Goal: Transaction & Acquisition: Purchase product/service

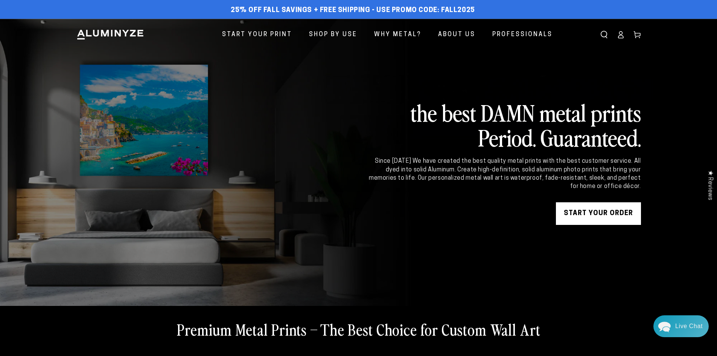
click at [606, 215] on link "START YOUR Order" at bounding box center [598, 213] width 85 height 23
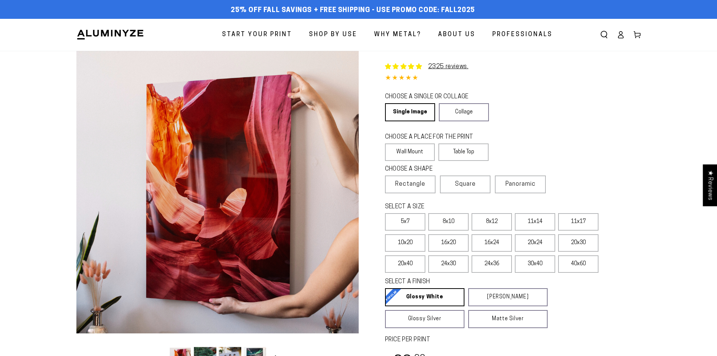
select select "**********"
click at [621, 36] on icon at bounding box center [621, 35] width 8 height 8
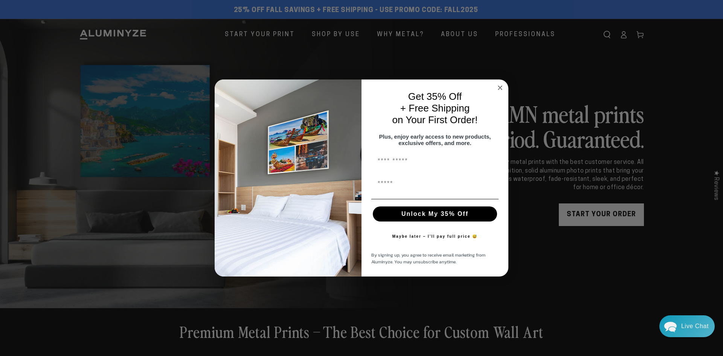
click at [500, 83] on circle "Close dialog" at bounding box center [500, 87] width 9 height 9
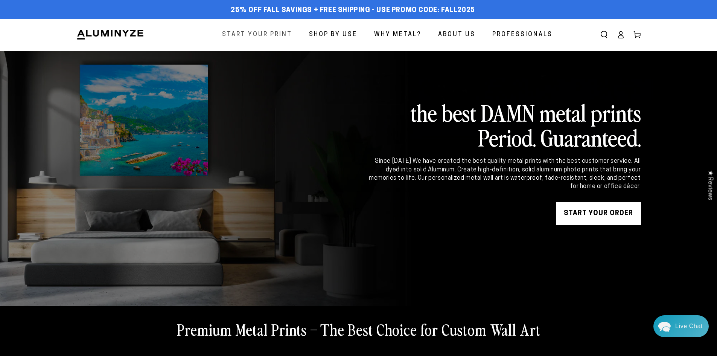
click at [282, 34] on span "Start Your Print" at bounding box center [257, 34] width 70 height 11
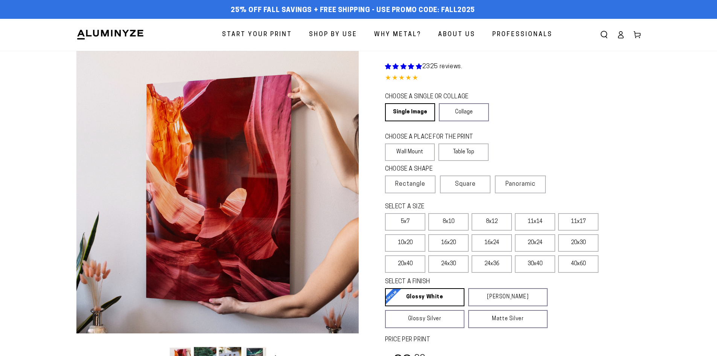
select select "**********"
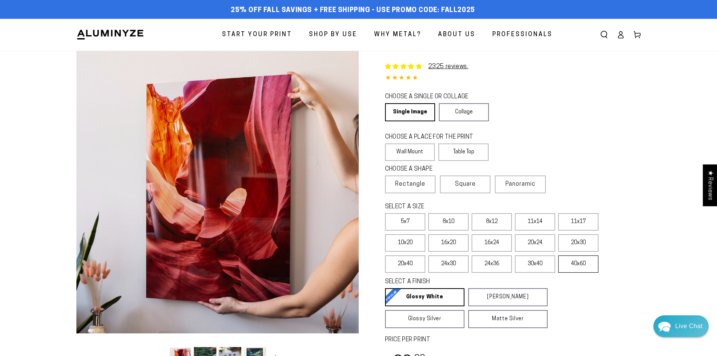
click at [578, 266] on label "40x60" at bounding box center [578, 263] width 40 height 17
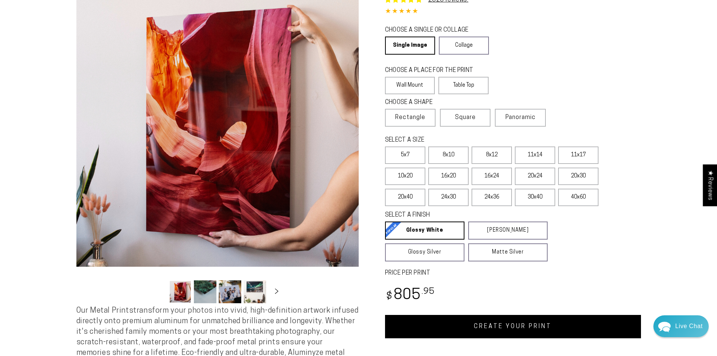
scroll to position [75, 0]
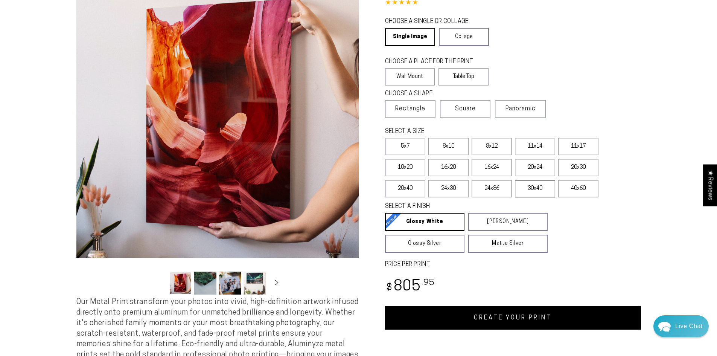
click at [538, 188] on label "30x40" at bounding box center [535, 188] width 40 height 17
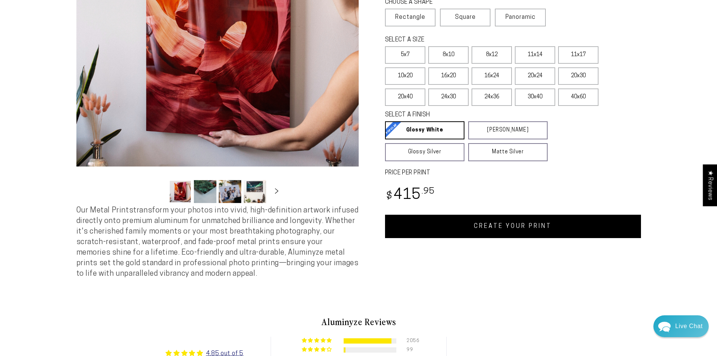
scroll to position [188, 0]
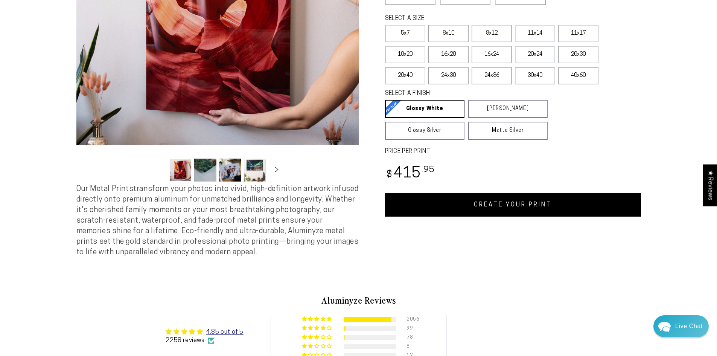
click at [511, 208] on link "CREATE YOUR PRINT" at bounding box center [513, 204] width 256 height 23
